Goal: Find specific page/section: Find specific page/section

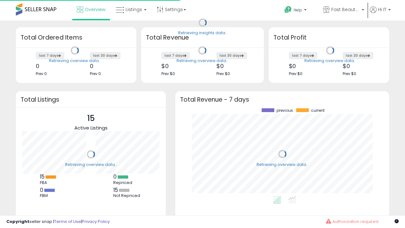
scroll to position [88, 201]
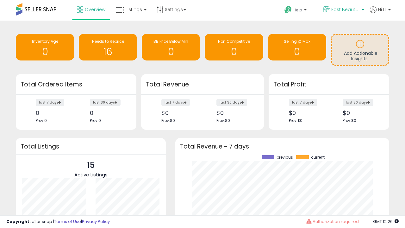
click at [343, 10] on span "Fast Beauty ([GEOGRAPHIC_DATA])" at bounding box center [345, 9] width 28 height 6
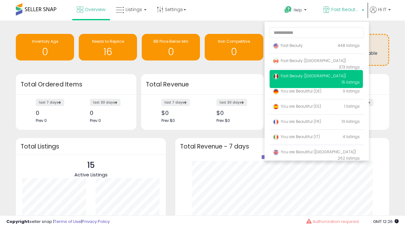
click at [316, 62] on span "Fast Beauty ([GEOGRAPHIC_DATA])" at bounding box center [309, 60] width 73 height 5
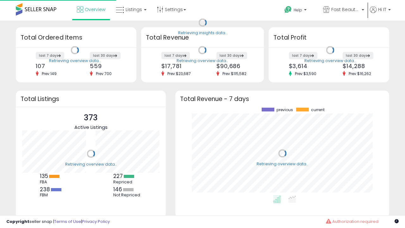
scroll to position [88, 201]
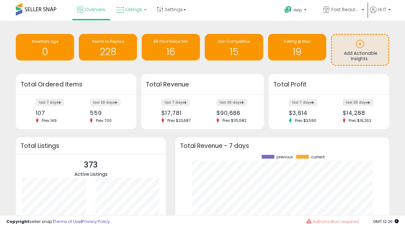
click at [130, 9] on span "Listings" at bounding box center [134, 9] width 16 height 6
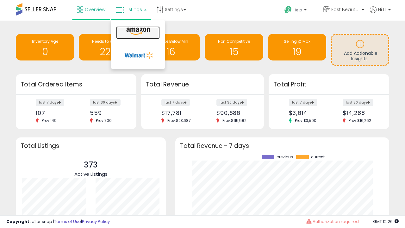
click at [137, 31] on icon at bounding box center [138, 31] width 28 height 8
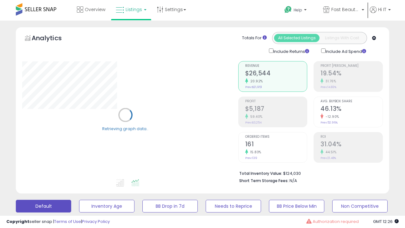
click at [79, 200] on button "All_Inventory" at bounding box center [106, 206] width 55 height 13
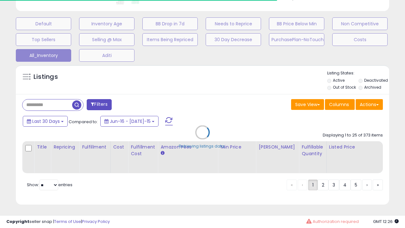
scroll to position [0, 5]
